Goal: Navigation & Orientation: Find specific page/section

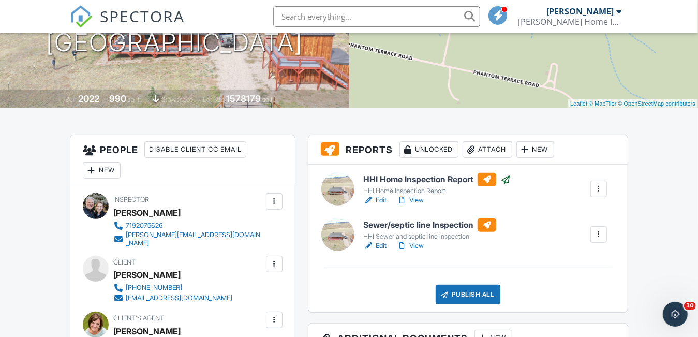
scroll to position [155, 0]
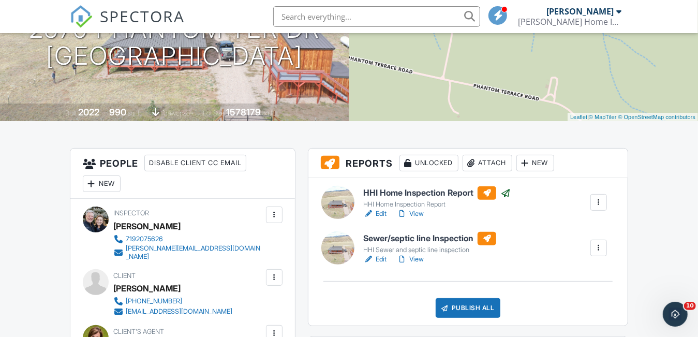
click at [384, 258] on link "Edit" at bounding box center [374, 259] width 23 height 10
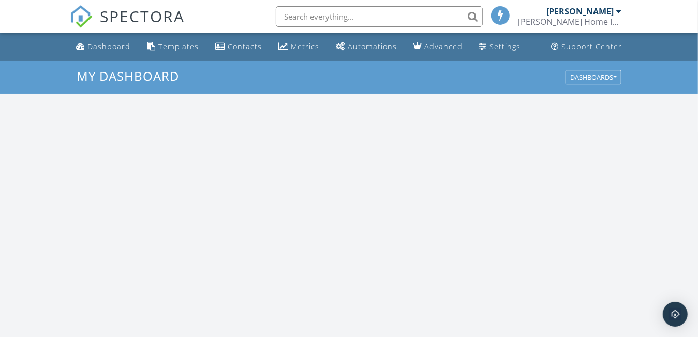
scroll to position [958, 714]
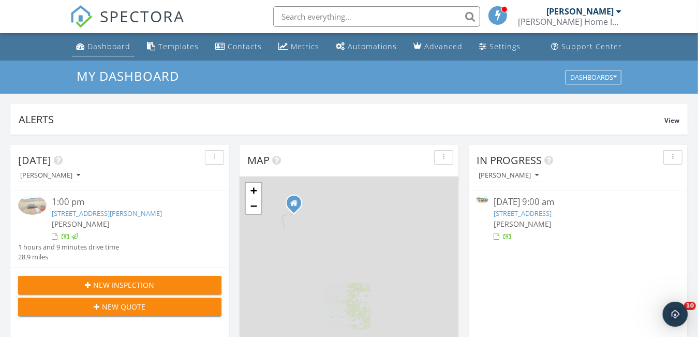
click at [97, 45] on div "Dashboard" at bounding box center [108, 46] width 43 height 10
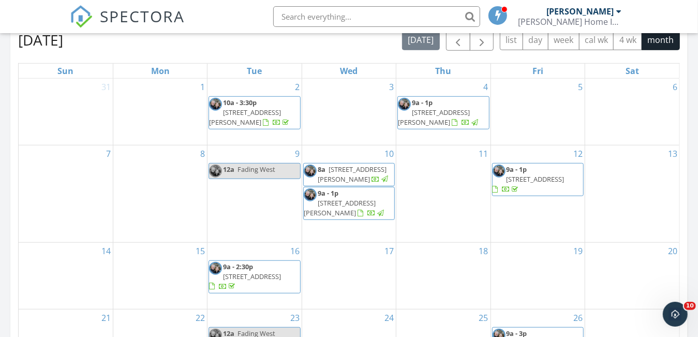
scroll to position [569, 0]
